Goal: Check status: Check status

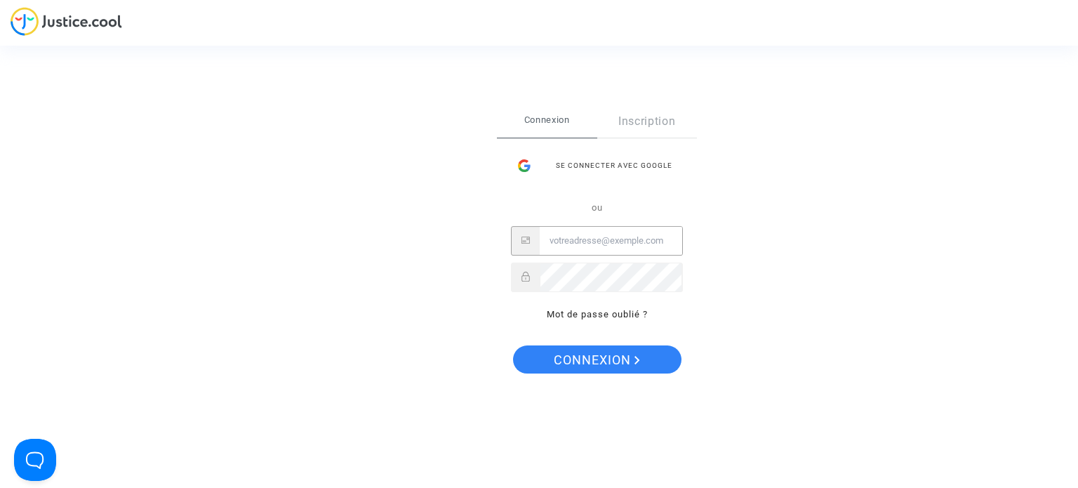
click at [632, 237] on input "Email" at bounding box center [611, 241] width 142 height 28
type input "buisanfredo@hotmail.fr"
click at [513, 345] on button "Connexion" at bounding box center [597, 359] width 168 height 28
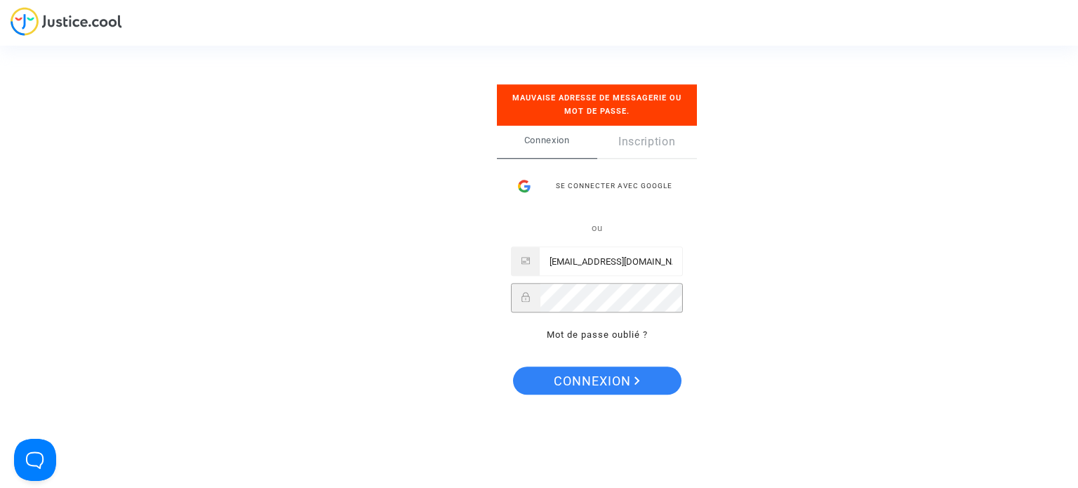
click at [531, 296] on div at bounding box center [597, 298] width 172 height 29
click at [513, 366] on button "Connexion" at bounding box center [597, 380] width 168 height 28
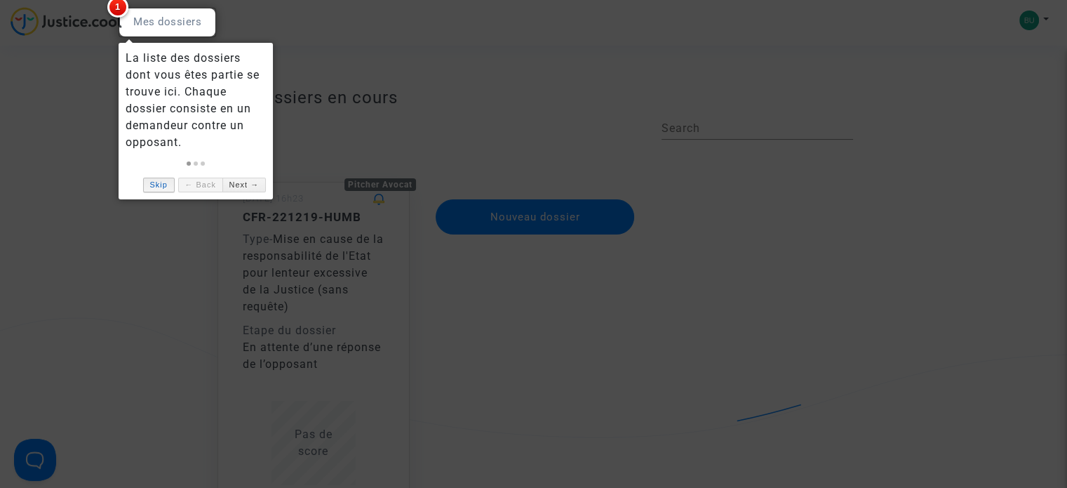
click at [166, 184] on link "Skip" at bounding box center [159, 185] width 32 height 15
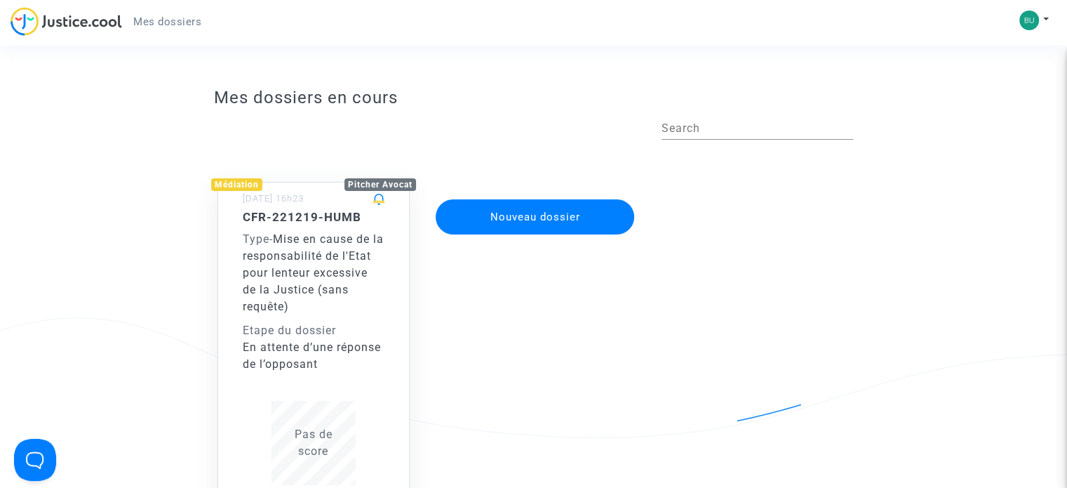
click at [291, 274] on span "Mise en cause de la responsabilité de l'Etat pour lenteur excessive de la Justi…" at bounding box center [313, 272] width 141 height 81
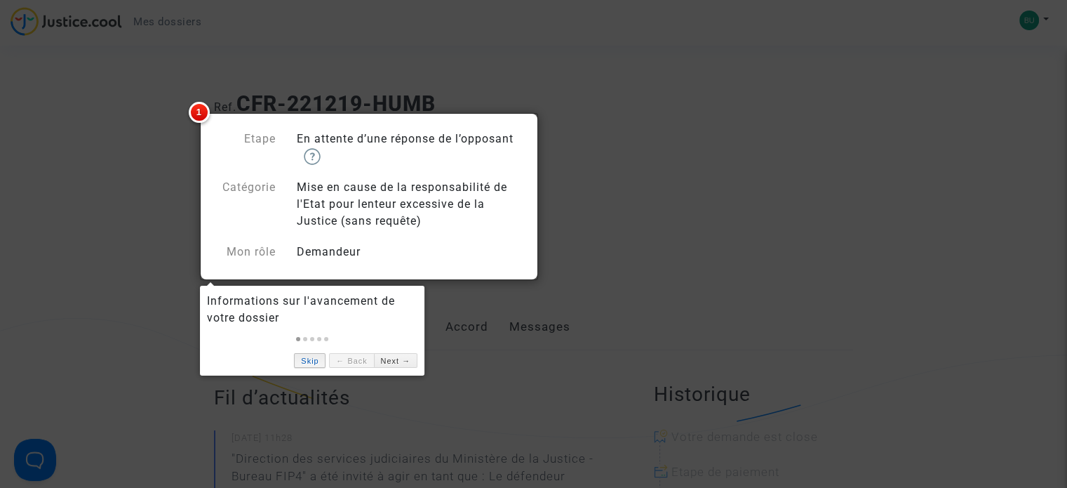
click at [314, 358] on link "Skip" at bounding box center [310, 360] width 32 height 15
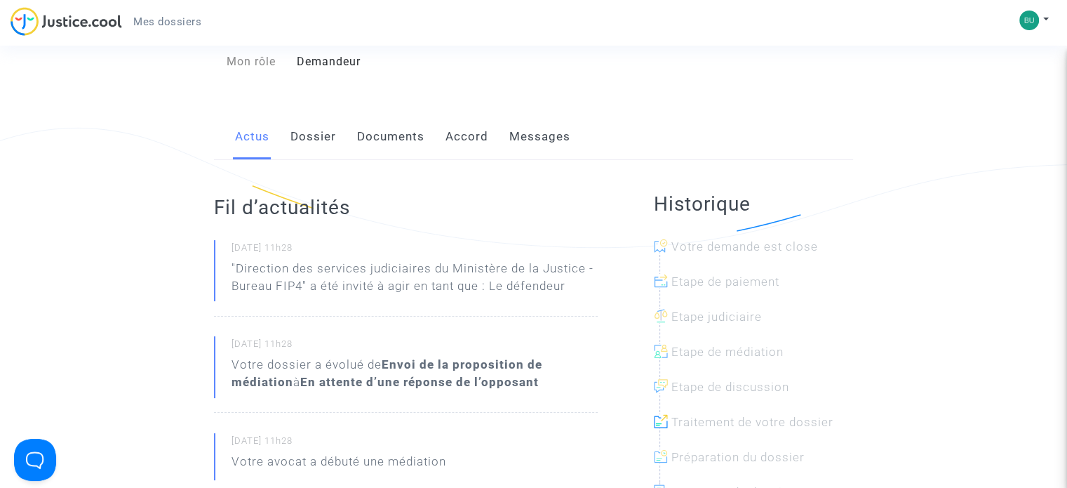
scroll to position [211, 0]
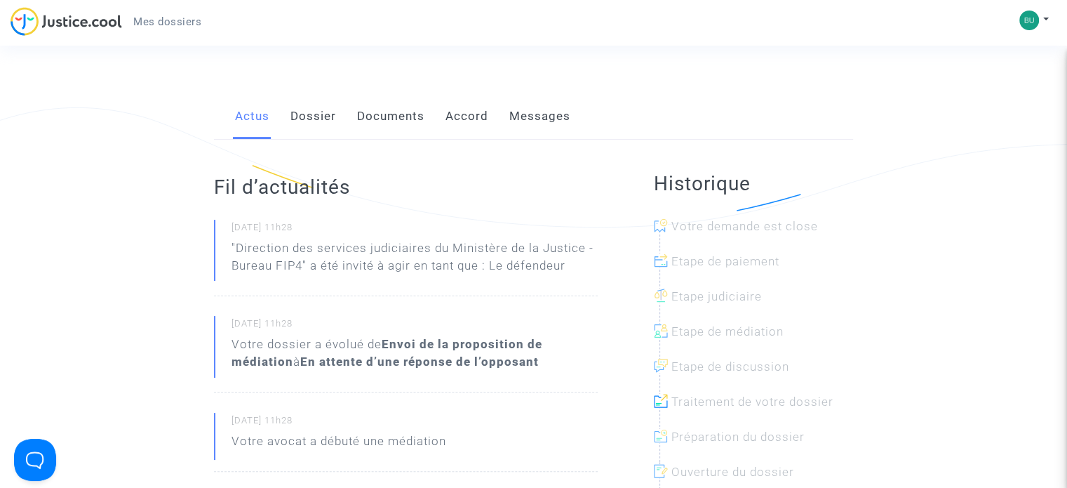
click at [301, 245] on p ""Direction des services judiciaires du Ministère de la Justice - Bureau FIP4" a…" at bounding box center [415, 260] width 366 height 42
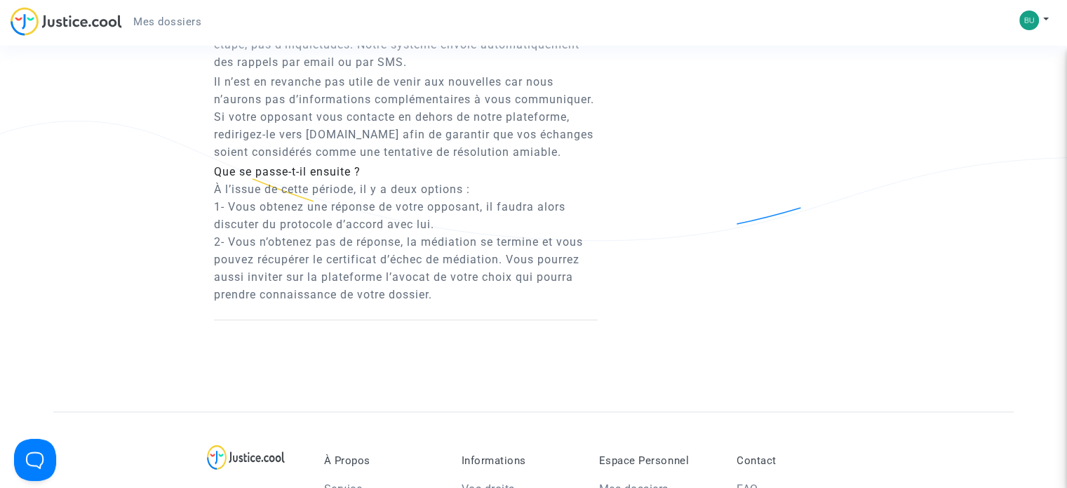
scroll to position [1371, 0]
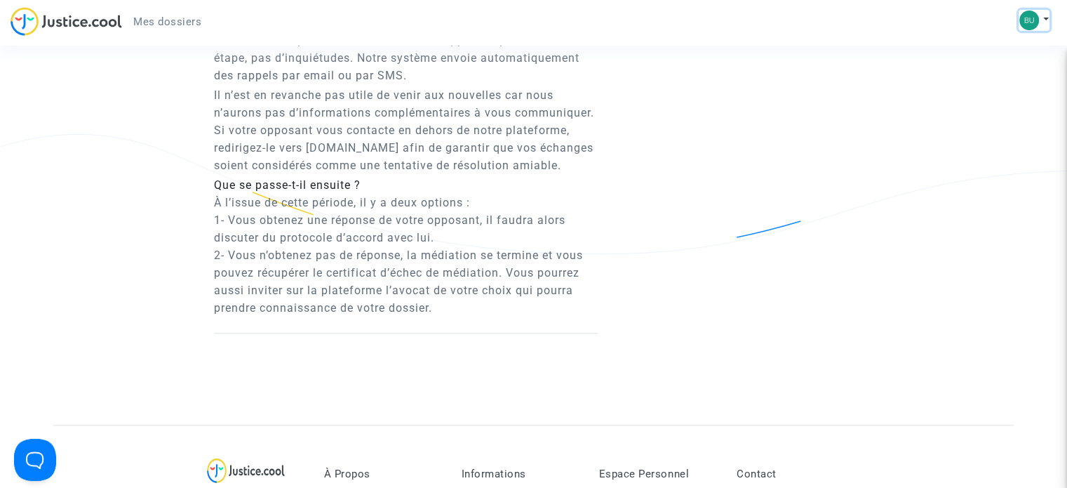
click at [1036, 24] on img at bounding box center [1030, 21] width 20 height 20
click at [1013, 95] on link "Déconnexion" at bounding box center [993, 95] width 111 height 22
